Goal: Check status

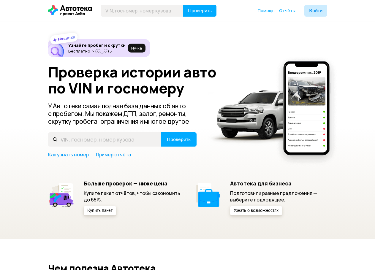
type input "[PERSON_NAME]"
type input "[VEHICLE_IDENTIFICATION_NUMBER]"
click at [161, 132] on button "Проверить" at bounding box center [179, 139] width 36 height 14
click at [154, 17] on header "Проверить Помощь Отчёты Войти" at bounding box center [187, 10] width 375 height 21
click at [154, 9] on input "text" at bounding box center [142, 11] width 83 height 12
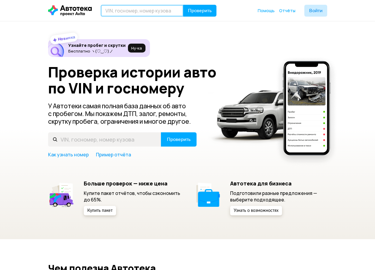
type input "[VEHICLE_IDENTIFICATION_NUMBER]"
drag, startPoint x: 158, startPoint y: 10, endPoint x: 95, endPoint y: 8, distance: 63.3
click at [95, 8] on div "[VEHICLE_IDENTIFICATION_NUMBER] Проверить" at bounding box center [127, 11] width 158 height 12
click at [315, 64] on div "Новинка Узнайте пробег и скрутки Бесплатно ヽ(♡‿♡)ノ Ну‑ка Проверка истории авто …" at bounding box center [187, 127] width 279 height 176
